Goal: Task Accomplishment & Management: Use online tool/utility

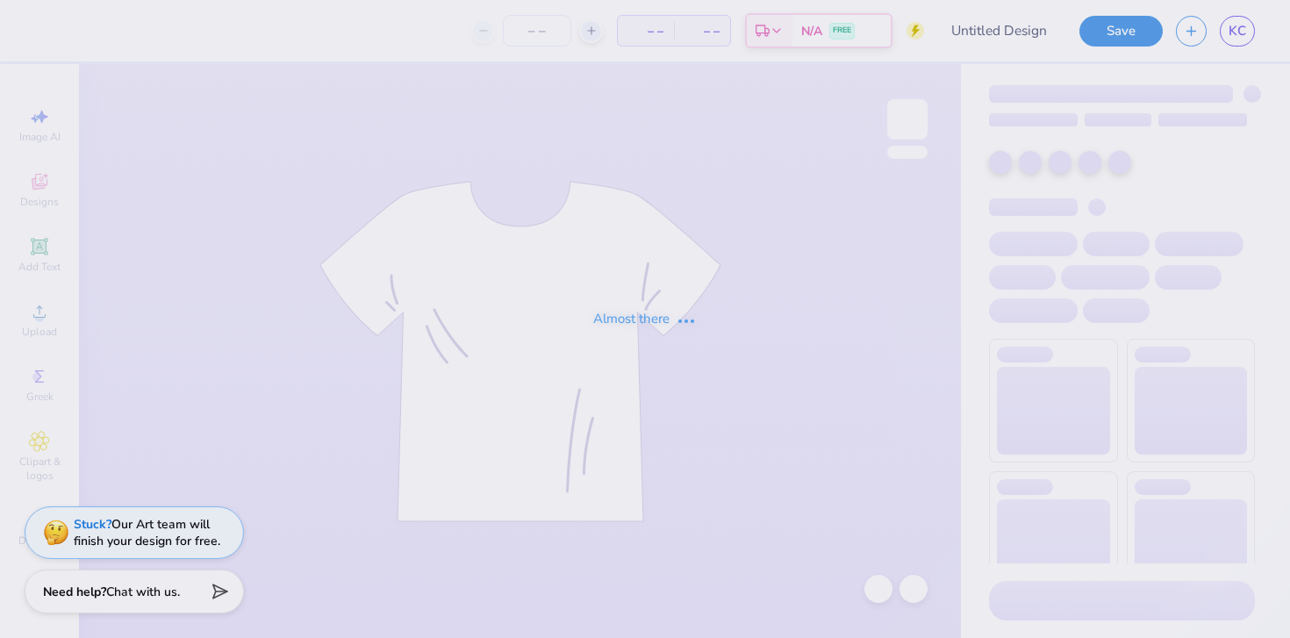
type input "[PERSON_NAME] : [US_STATE][GEOGRAPHIC_DATA]"
type input "150"
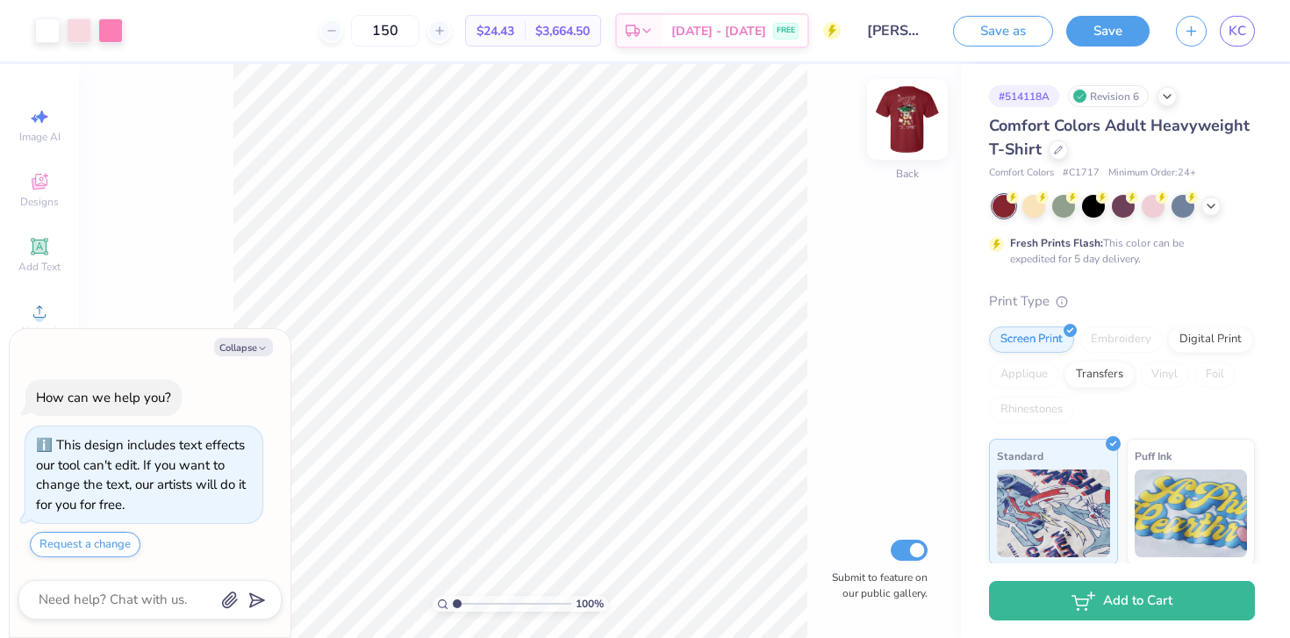
click at [904, 140] on img at bounding box center [907, 119] width 70 height 70
click at [904, 137] on img at bounding box center [907, 119] width 35 height 35
type textarea "x"
type input "1"
click at [453, 596] on input "range" at bounding box center [512, 604] width 118 height 16
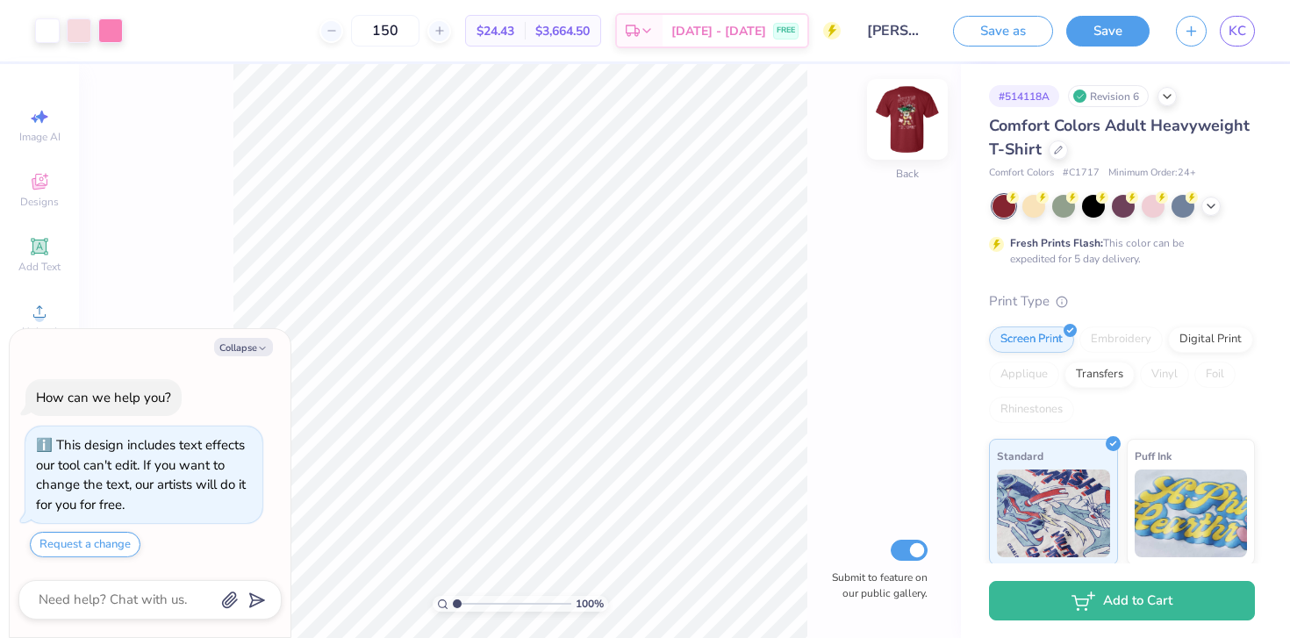
click at [914, 135] on img at bounding box center [907, 119] width 70 height 70
click at [914, 135] on img at bounding box center [907, 119] width 35 height 35
type textarea "x"
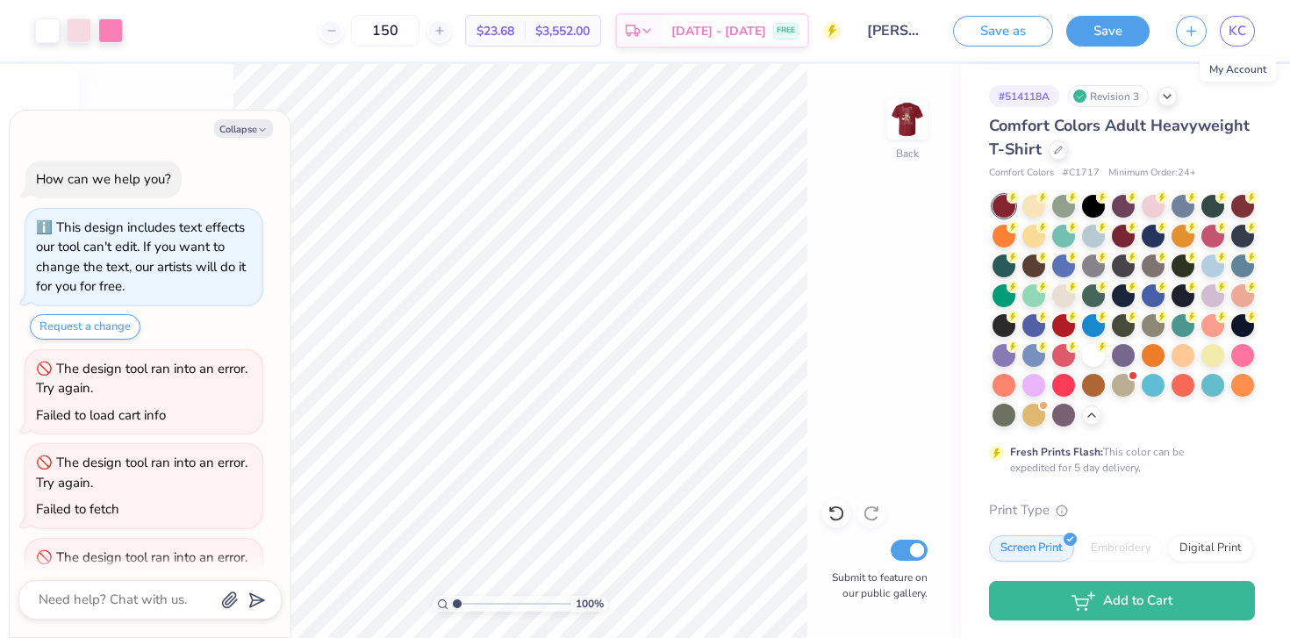
scroll to position [65, 0]
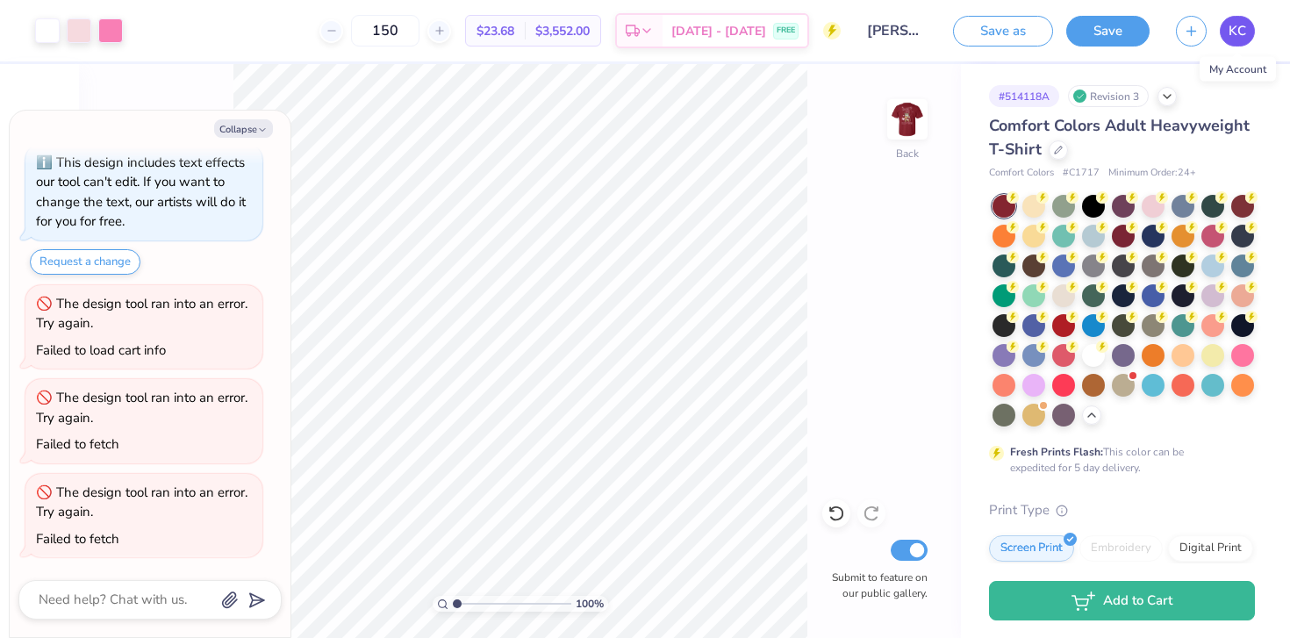
click at [1247, 25] on link "KC" at bounding box center [1237, 31] width 35 height 31
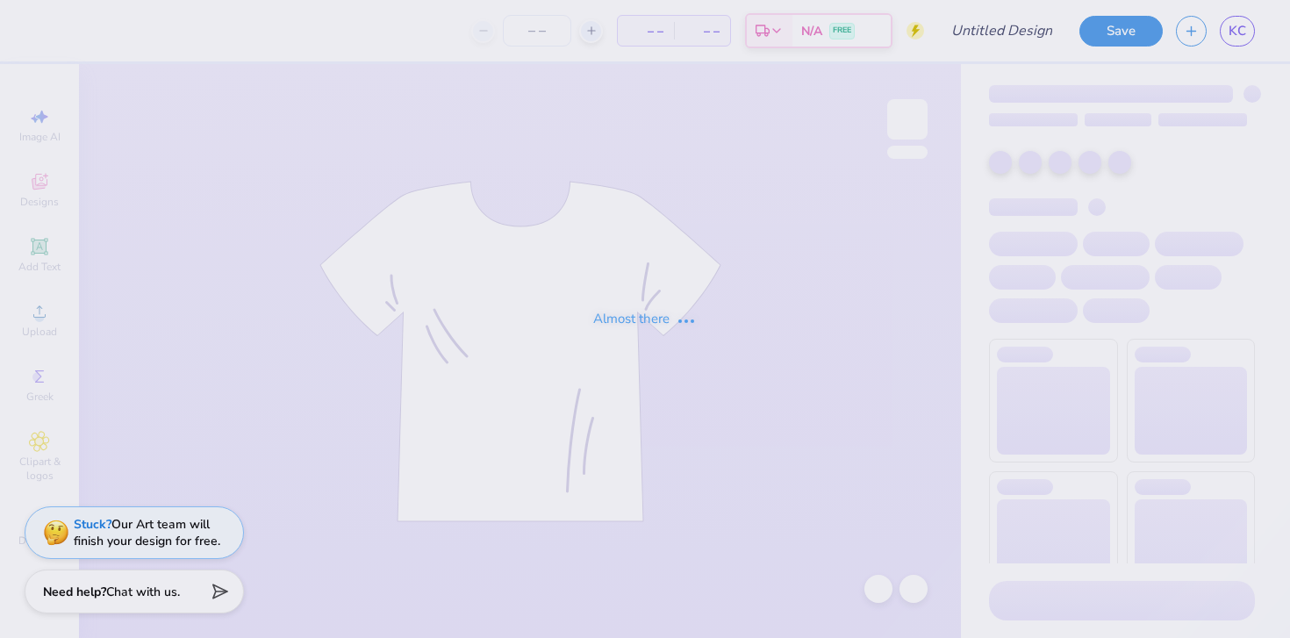
type input "[PERSON_NAME] : [US_STATE][GEOGRAPHIC_DATA]"
type input "24"
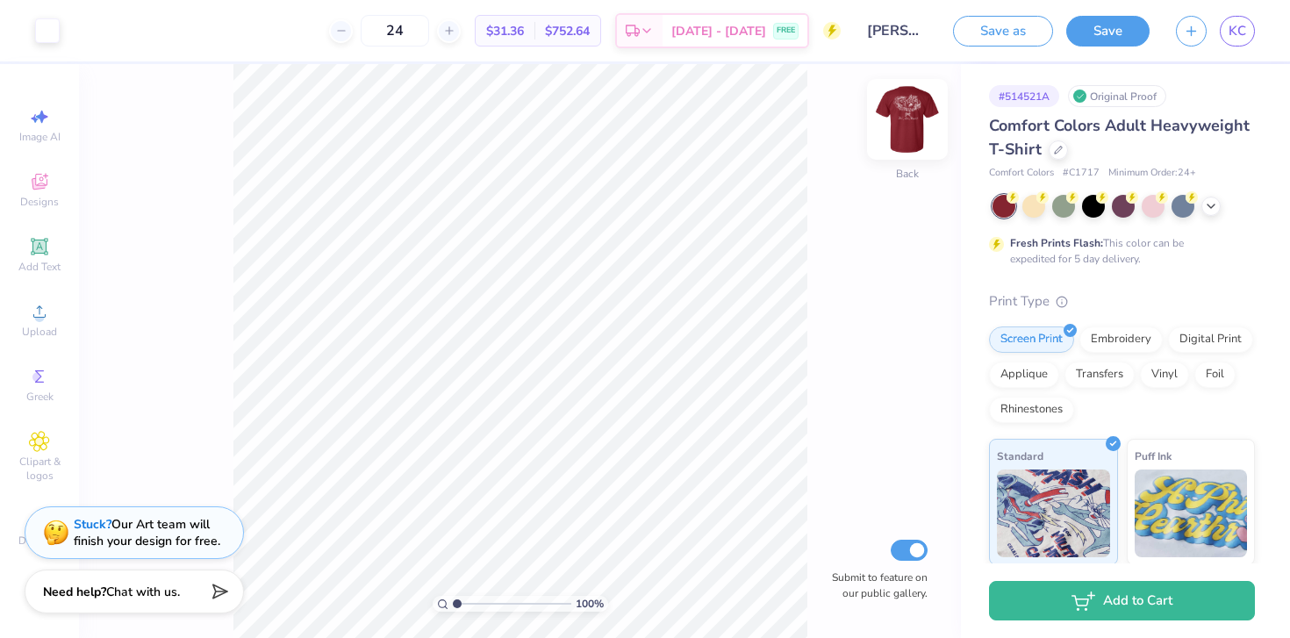
click at [907, 115] on img at bounding box center [907, 119] width 70 height 70
click at [1239, 28] on span "KC" at bounding box center [1237, 31] width 18 height 20
